Goal: Ask a question: Seek information or help from site administrators or community

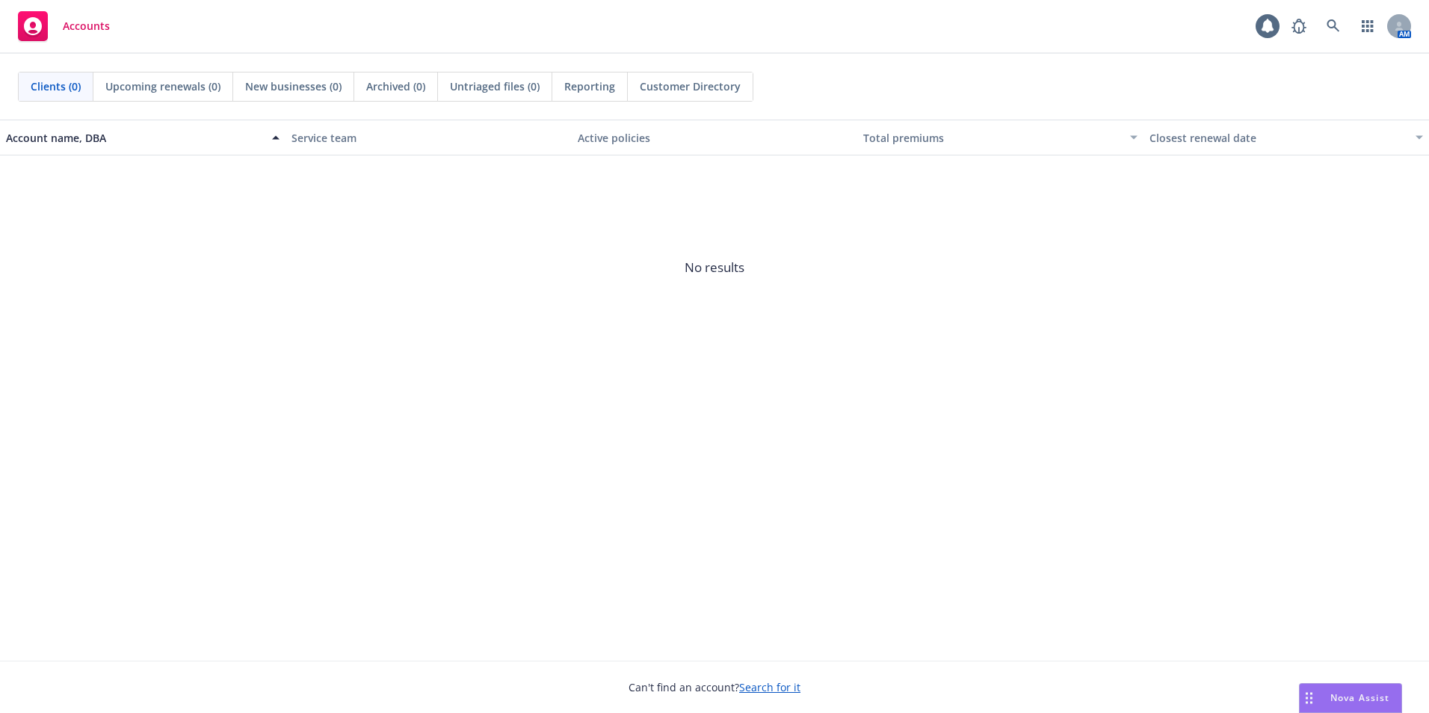
click at [1375, 691] on div "Nova Assist" at bounding box center [1351, 698] width 102 height 28
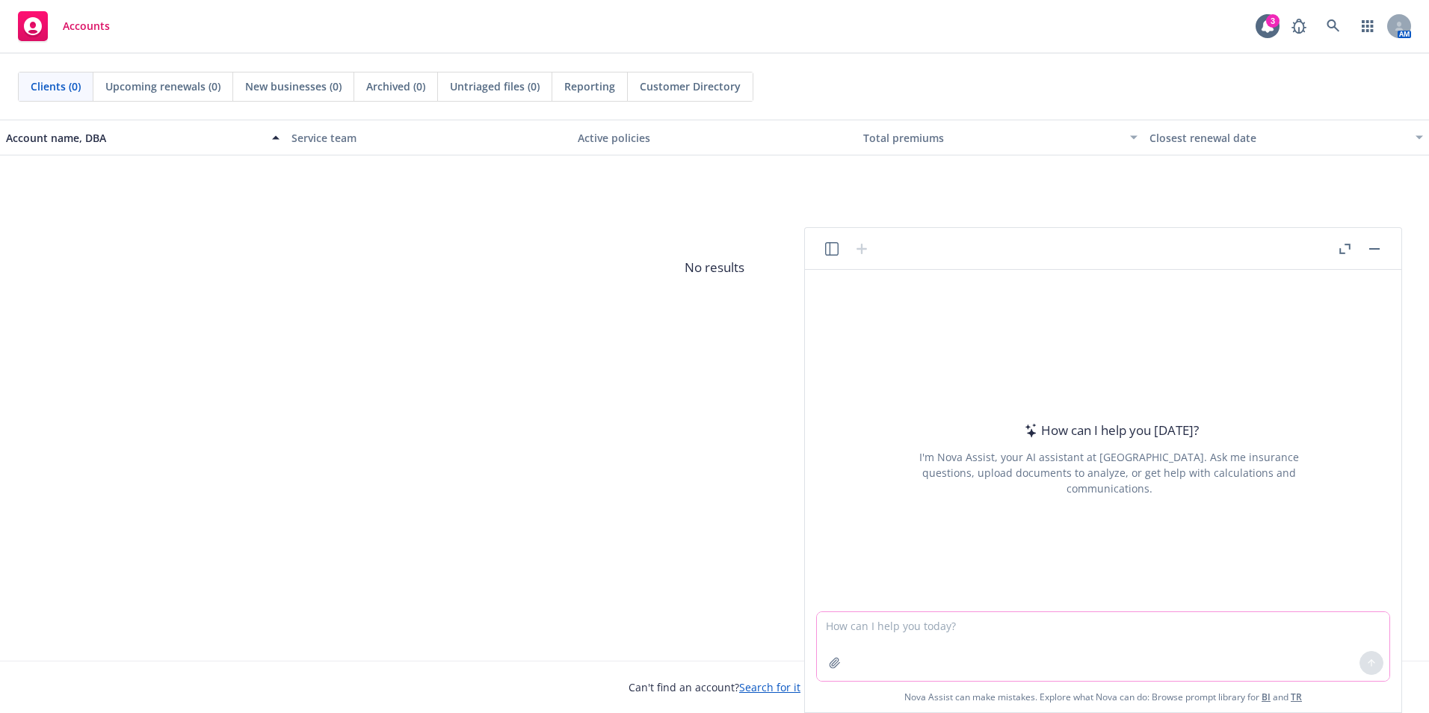
click at [1118, 643] on textarea at bounding box center [1103, 646] width 573 height 69
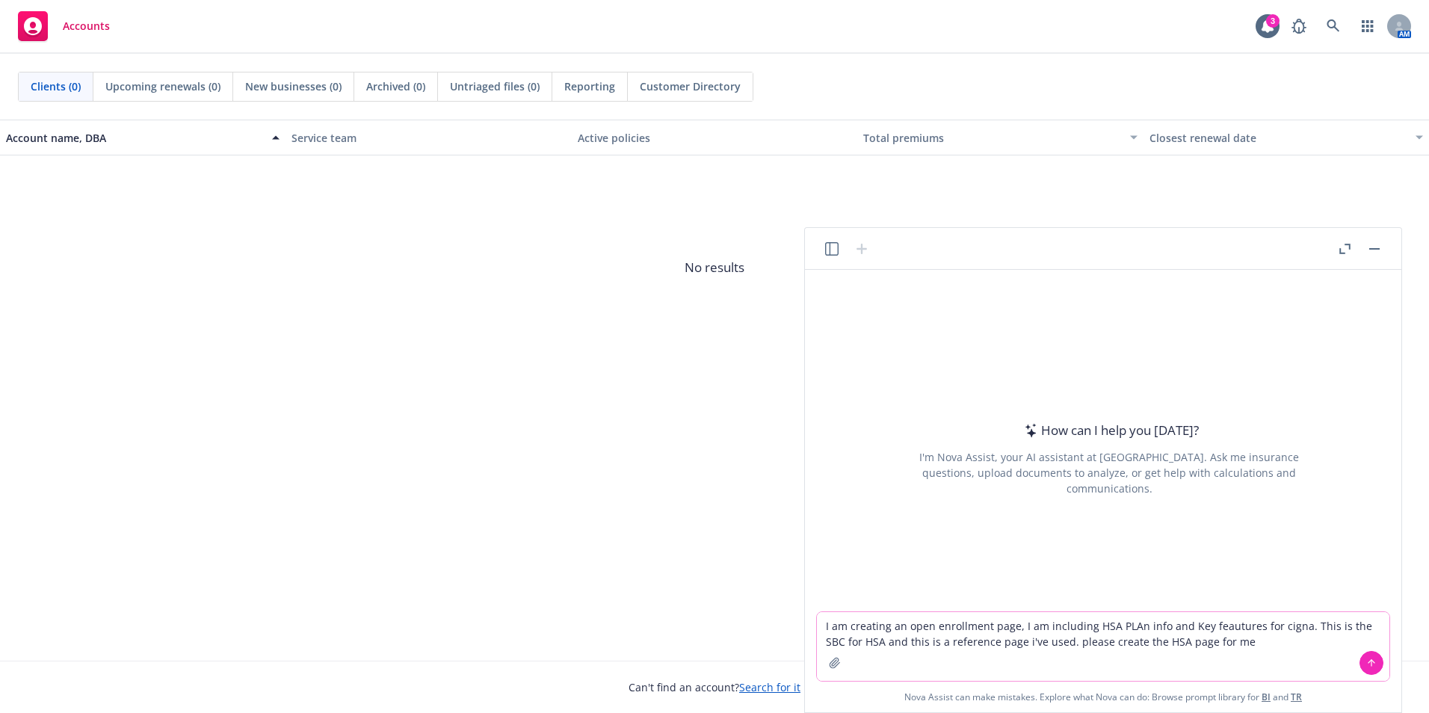
type textarea "I am creating an open enrollment page, I am including HSA PLAn info and Key fea…"
click at [925, 659] on textarea "I am creating an open enrollment page, I am including HSA PLAn info and Key fea…" at bounding box center [1103, 646] width 573 height 69
click at [1288, 652] on textarea "I am creating an open enrollment page, I am including HSA PLAn info and Key fea…" at bounding box center [1103, 646] width 573 height 69
click at [836, 659] on icon "button" at bounding box center [835, 663] width 12 height 12
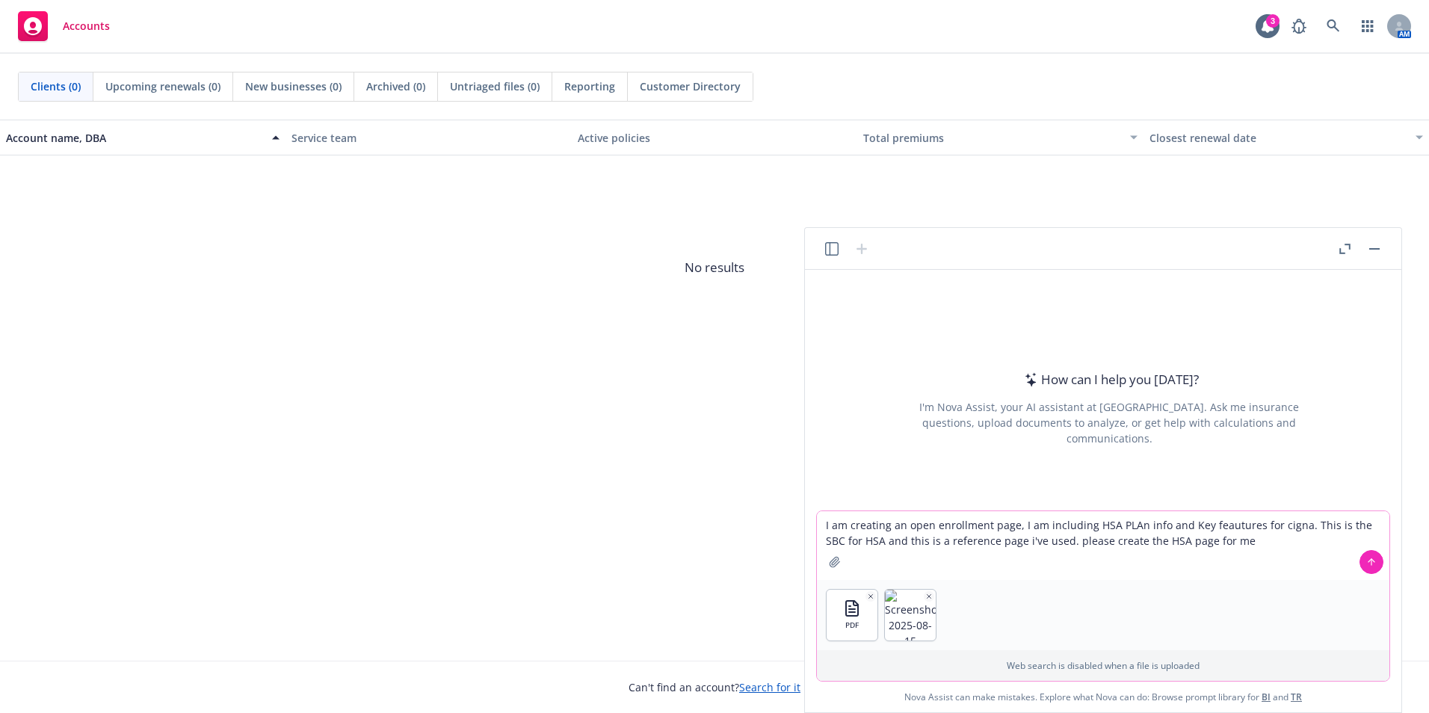
click at [1375, 561] on icon at bounding box center [1371, 562] width 10 height 10
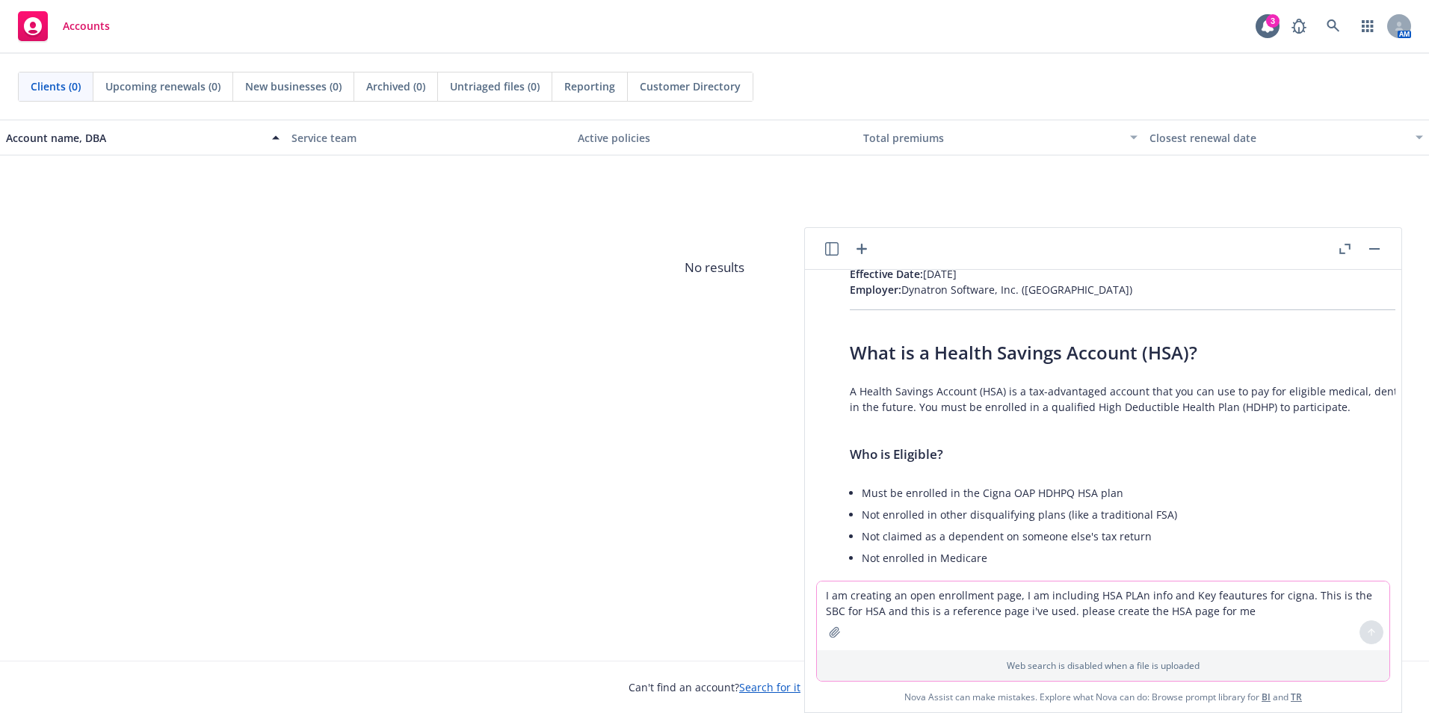
scroll to position [299, 0]
